Goal: Task Accomplishment & Management: Manage account settings

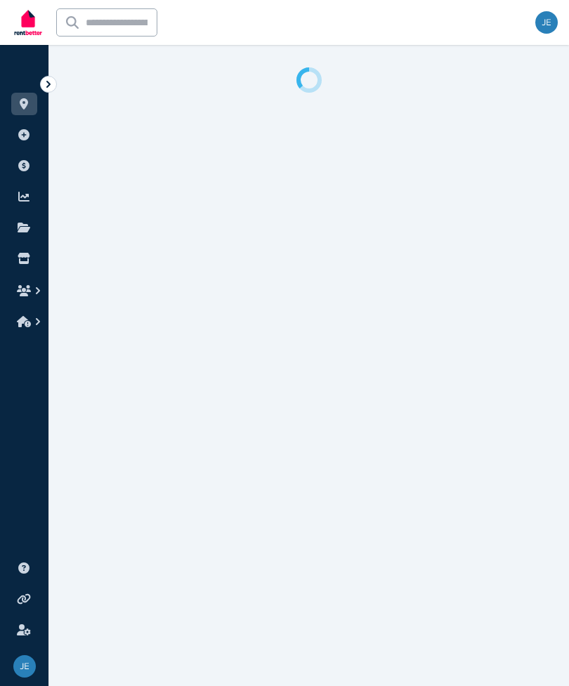
select select "**"
select select "**********"
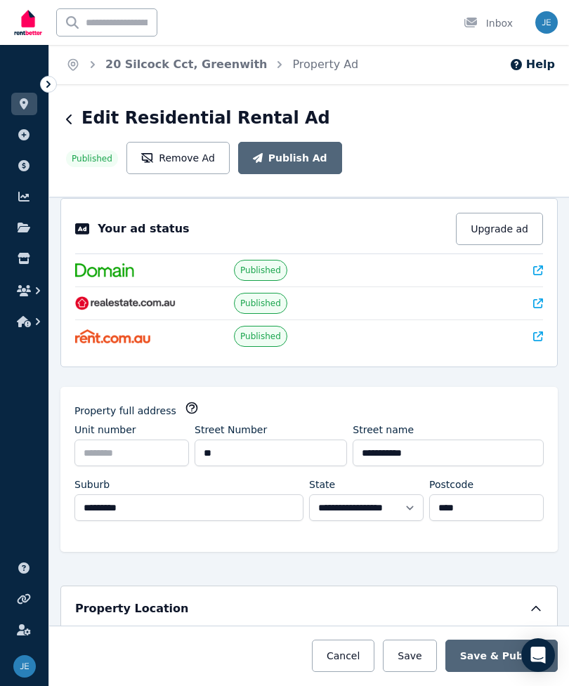
click at [84, 114] on h1 "Edit Residential Rental Ad" at bounding box center [205, 118] width 249 height 22
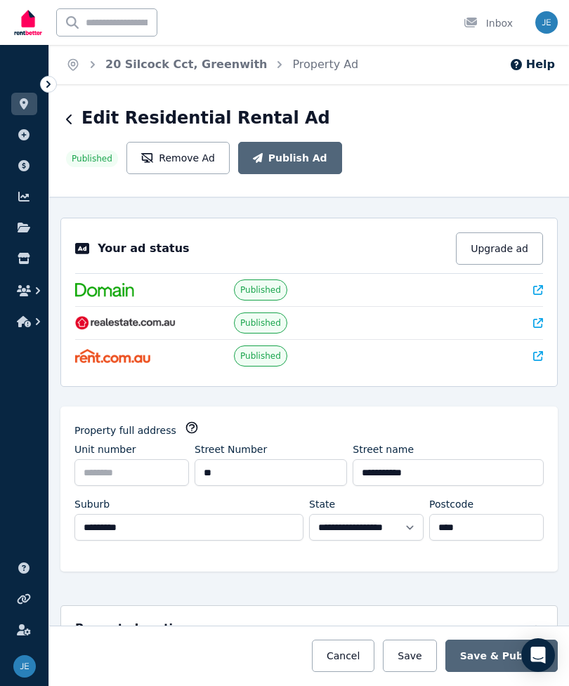
click at [69, 121] on icon "button" at bounding box center [69, 120] width 6 height 10
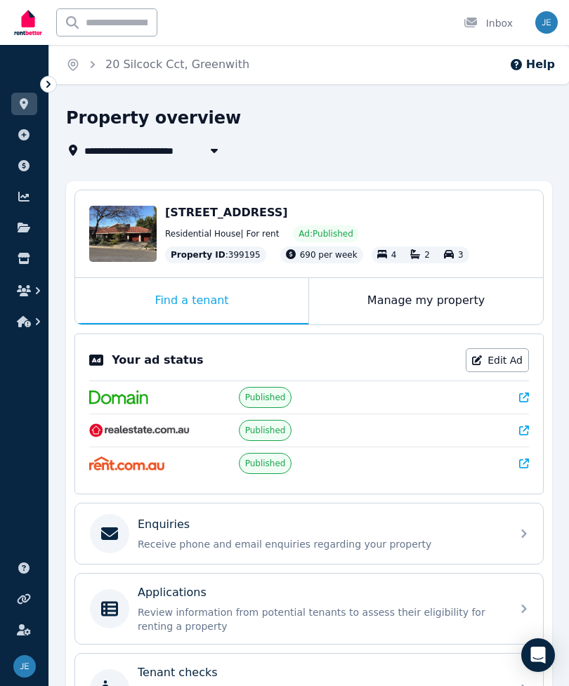
click at [526, 72] on button "Help" at bounding box center [532, 64] width 46 height 17
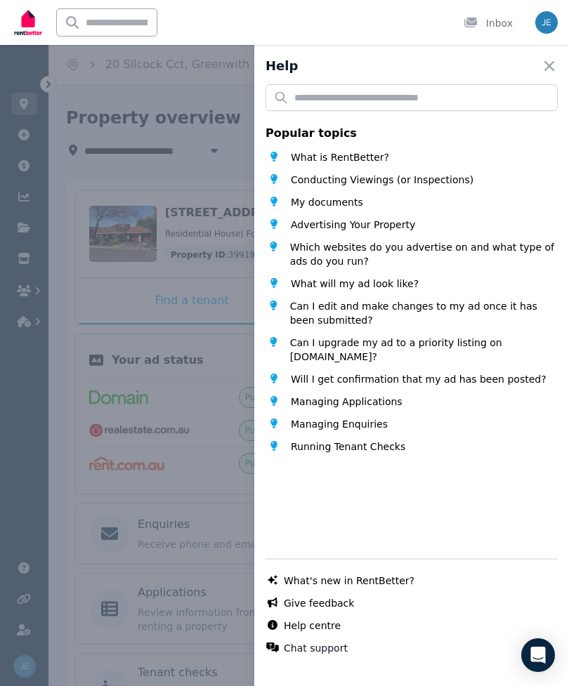
click at [329, 311] on span "Can I edit and make changes to my ad once it has been submitted?" at bounding box center [424, 313] width 268 height 28
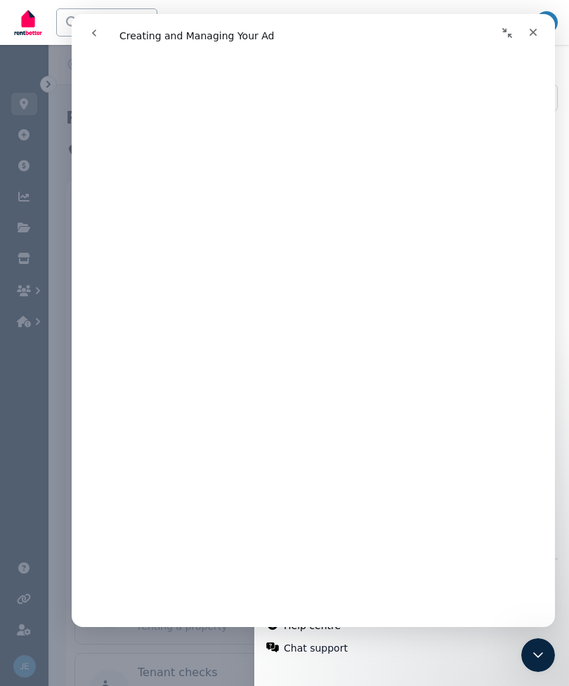
scroll to position [2722, 0]
click at [530, 39] on div "Close" at bounding box center [533, 32] width 25 height 25
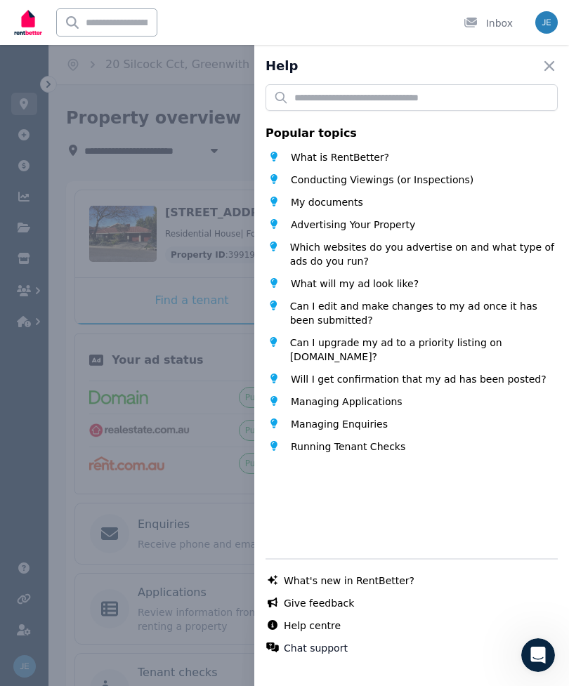
scroll to position [0, 0]
click at [555, 68] on icon "button" at bounding box center [549, 66] width 17 height 17
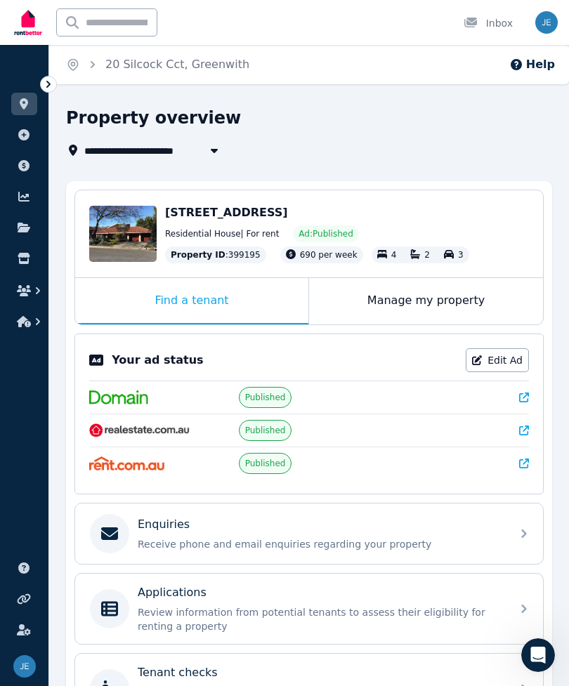
click at [514, 368] on link "Edit Ad" at bounding box center [497, 360] width 63 height 24
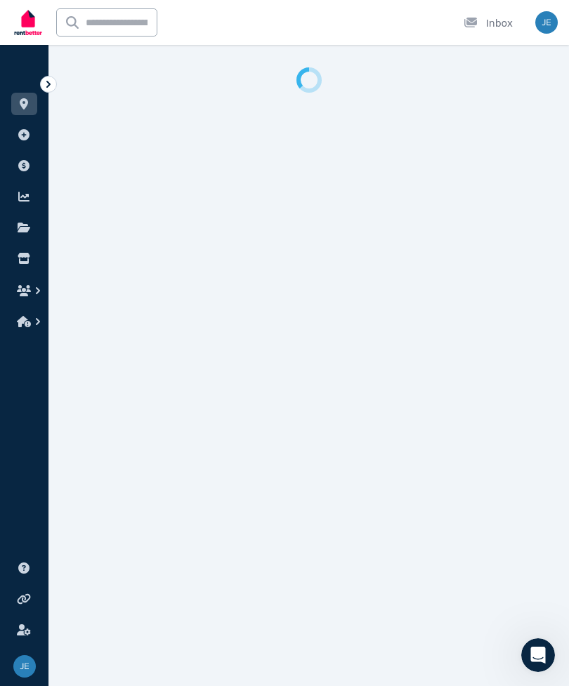
select select "**"
select select "**********"
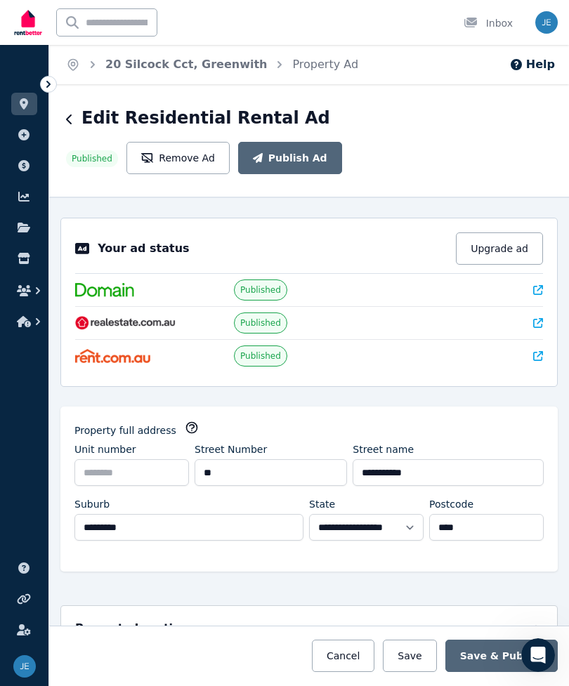
click at [511, 233] on button "Upgrade ad" at bounding box center [499, 249] width 87 height 32
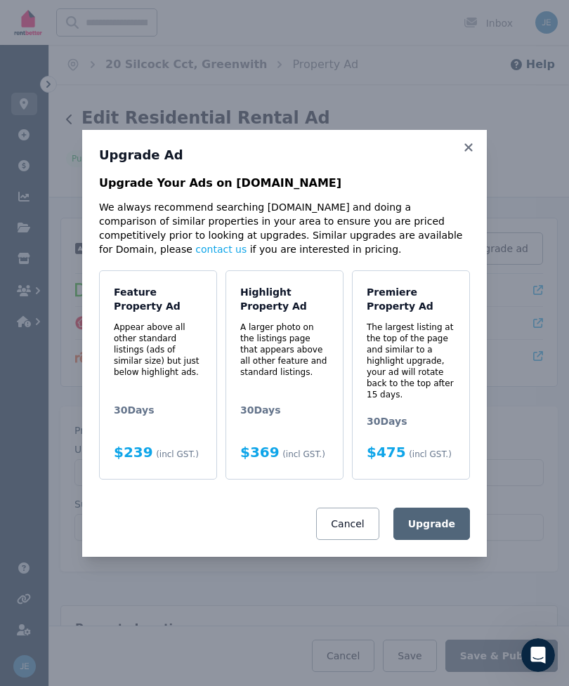
click at [472, 143] on icon at bounding box center [469, 147] width 14 height 13
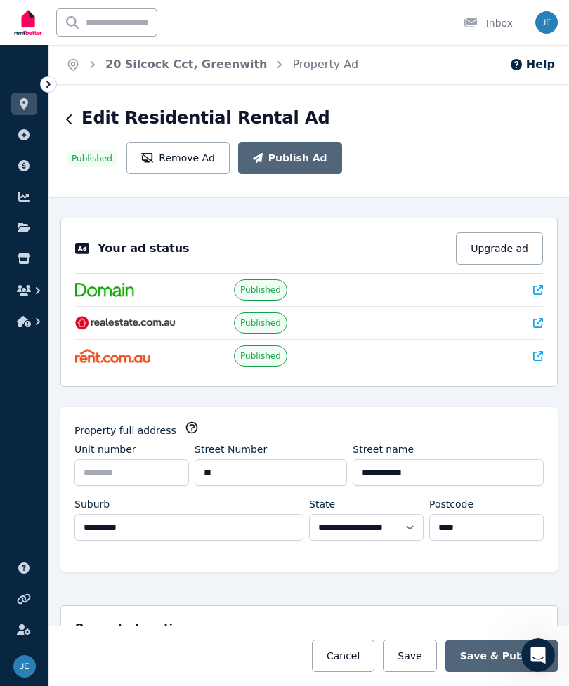
click at [536, 285] on icon at bounding box center [538, 290] width 10 height 10
click at [267, 313] on span "Published" at bounding box center [260, 323] width 53 height 21
click at [546, 285] on div "Your ad status Upgrade ad Published Published Published" at bounding box center [308, 302] width 497 height 169
click at [540, 318] on icon at bounding box center [538, 323] width 10 height 10
click at [542, 351] on icon at bounding box center [538, 356] width 10 height 10
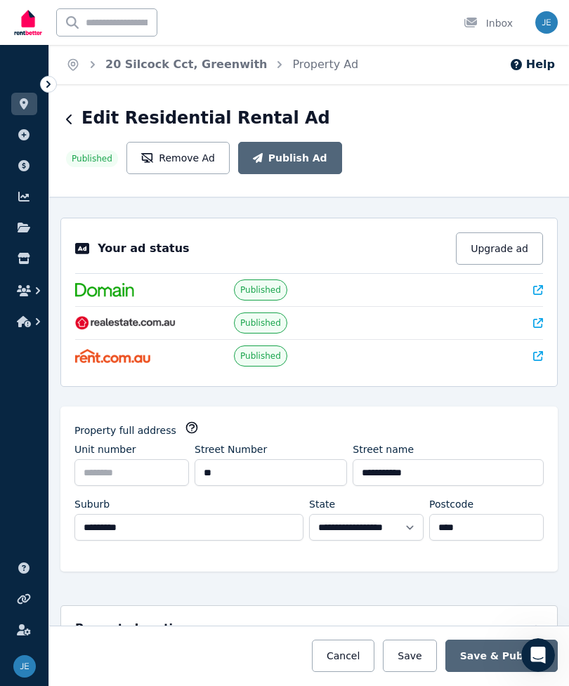
click at [541, 285] on icon at bounding box center [538, 290] width 10 height 10
